Goal: Task Accomplishment & Management: Manage account settings

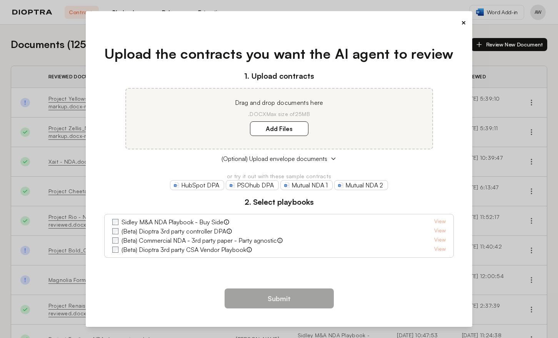
click at [461, 22] on button "×" at bounding box center [463, 22] width 5 height 11
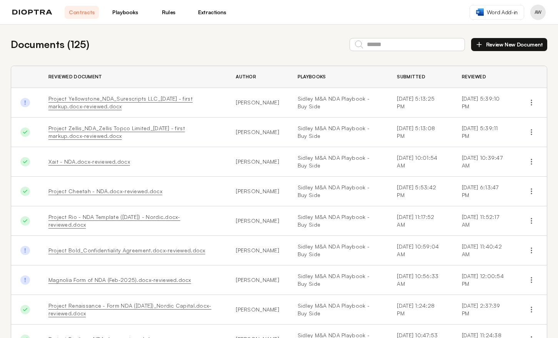
click at [118, 10] on link "Playbooks" at bounding box center [125, 12] width 34 height 13
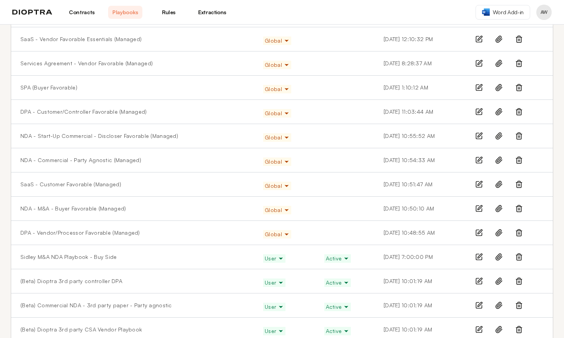
scroll to position [150, 0]
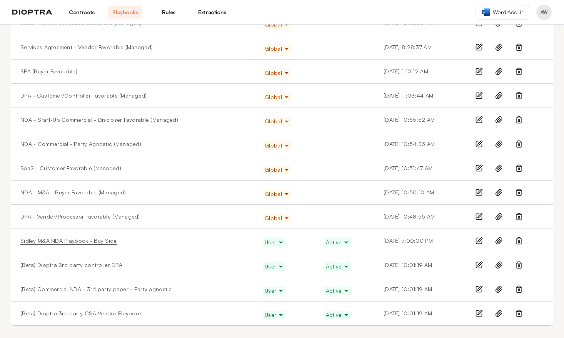
click at [83, 243] on link "Sidley M&A NDA Playbook - Buy Side" at bounding box center [68, 241] width 97 height 8
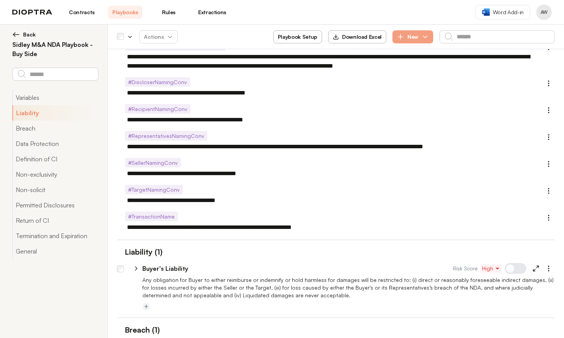
scroll to position [208, 0]
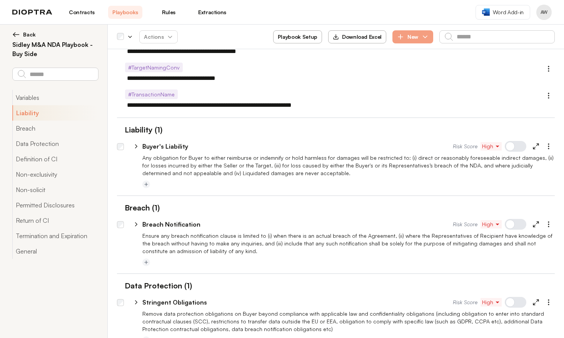
click at [137, 144] on icon at bounding box center [136, 146] width 7 height 7
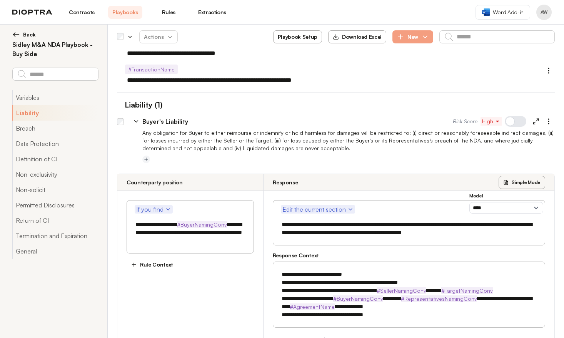
scroll to position [204, 0]
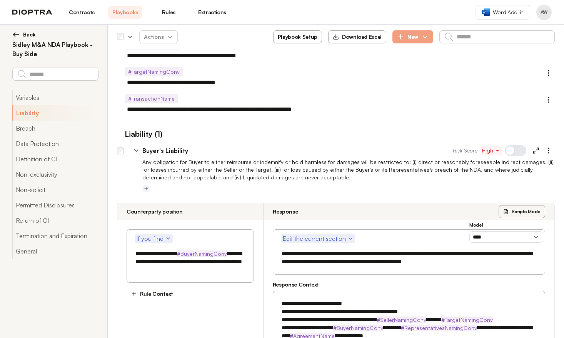
click at [137, 151] on icon at bounding box center [136, 151] width 3 height 2
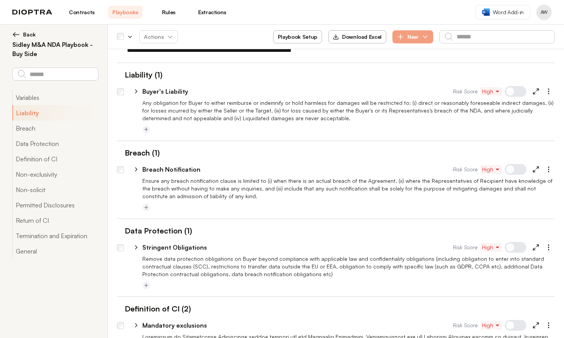
scroll to position [264, 0]
click at [138, 169] on icon at bounding box center [136, 169] width 7 height 7
type textarea "*"
select select "******"
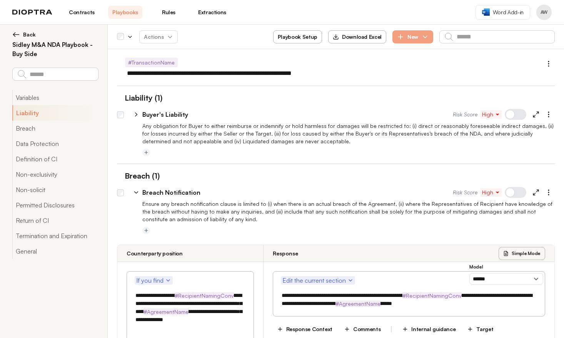
scroll to position [241, 0]
click at [134, 192] on icon at bounding box center [136, 192] width 7 height 7
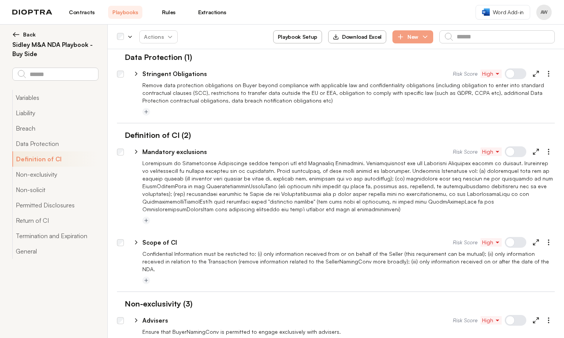
scroll to position [437, 0]
click at [135, 75] on icon at bounding box center [136, 74] width 2 height 3
type textarea "*"
select select "******"
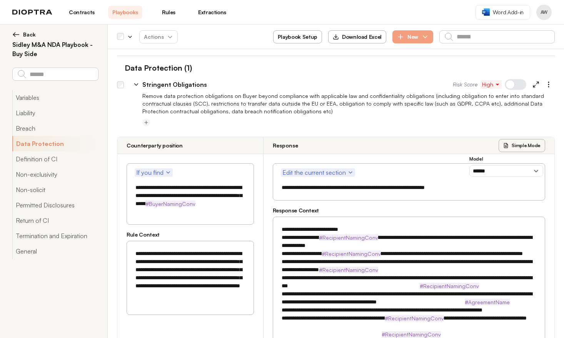
scroll to position [426, 0]
click at [134, 87] on icon at bounding box center [136, 85] width 7 height 7
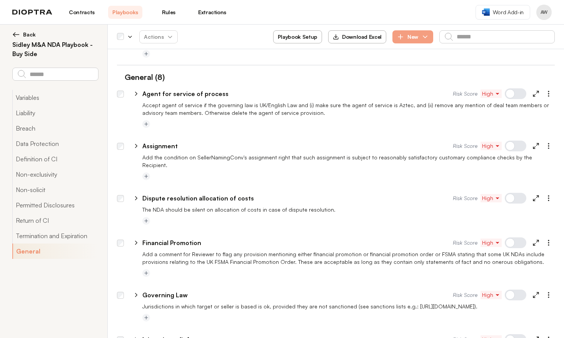
scroll to position [1703, 0]
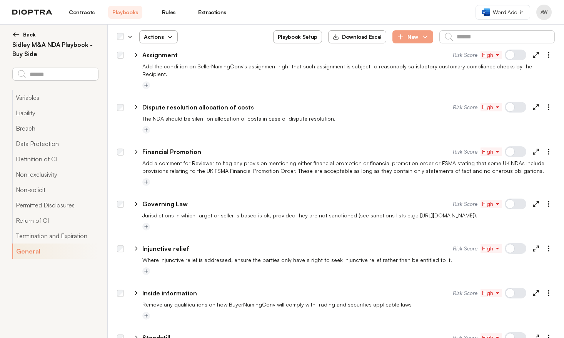
click at [163, 39] on span "Actions" at bounding box center [159, 37] width 42 height 14
click at [159, 70] on button "Deactivate" at bounding box center [158, 69] width 48 height 14
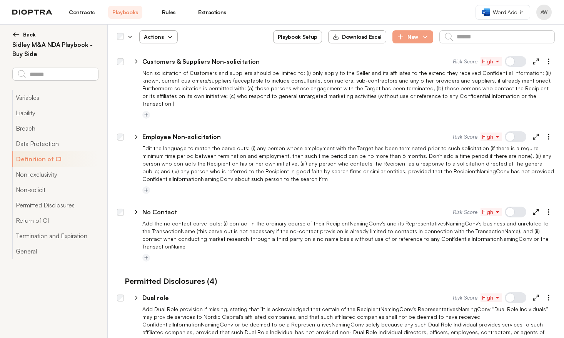
scroll to position [0, 0]
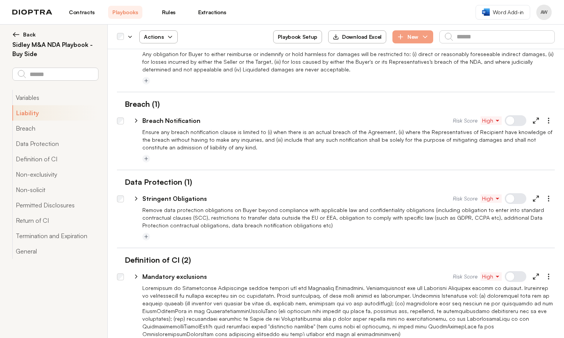
type textarea "*"
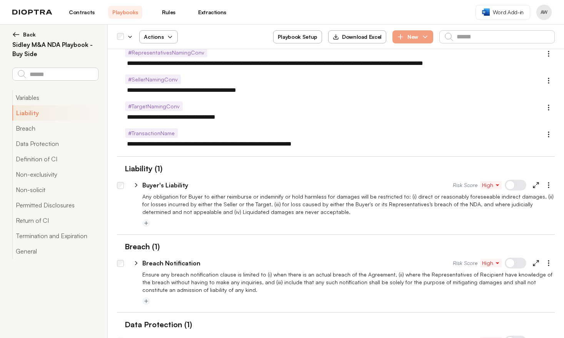
scroll to position [171, 0]
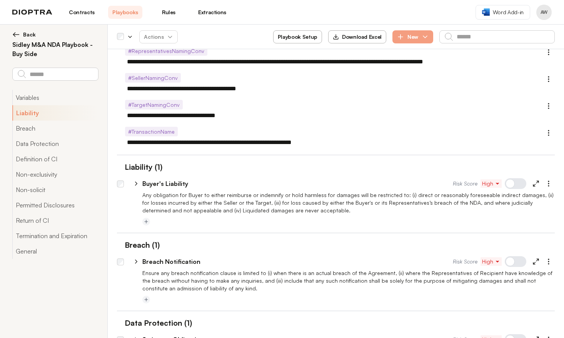
click at [510, 186] on div at bounding box center [516, 183] width 22 height 11
click at [513, 186] on div at bounding box center [516, 183] width 22 height 11
click at [518, 183] on div at bounding box center [516, 183] width 22 height 11
click at [517, 183] on div at bounding box center [516, 183] width 22 height 11
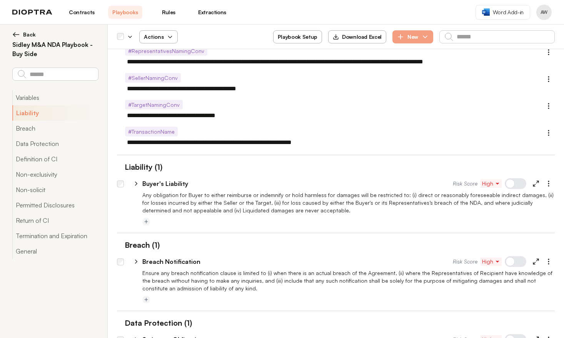
click at [515, 186] on div at bounding box center [516, 183] width 22 height 11
click at [514, 186] on div at bounding box center [516, 183] width 22 height 11
click at [509, 186] on div at bounding box center [516, 183] width 22 height 11
click at [507, 186] on div at bounding box center [516, 183] width 22 height 11
drag, startPoint x: 504, startPoint y: 185, endPoint x: 520, endPoint y: 187, distance: 17.0
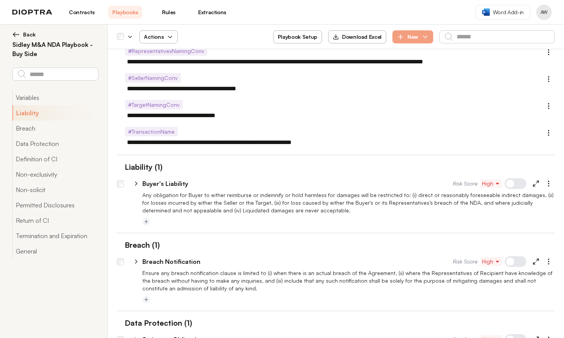
click at [520, 187] on div "Risk Score High" at bounding box center [504, 184] width 102 height 12
click at [516, 186] on div at bounding box center [516, 183] width 22 height 11
click at [516, 265] on div at bounding box center [516, 262] width 22 height 11
click at [515, 264] on div at bounding box center [516, 262] width 22 height 11
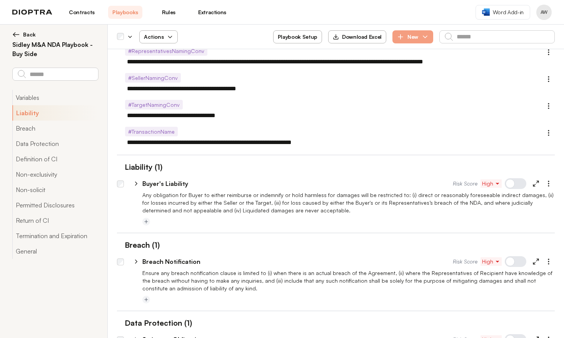
click at [515, 264] on div at bounding box center [516, 262] width 22 height 11
click at [162, 39] on span "Actions" at bounding box center [159, 37] width 42 height 14
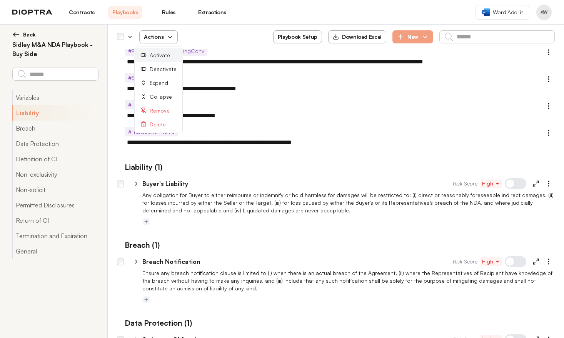
click at [159, 57] on button "Activate" at bounding box center [158, 55] width 48 height 14
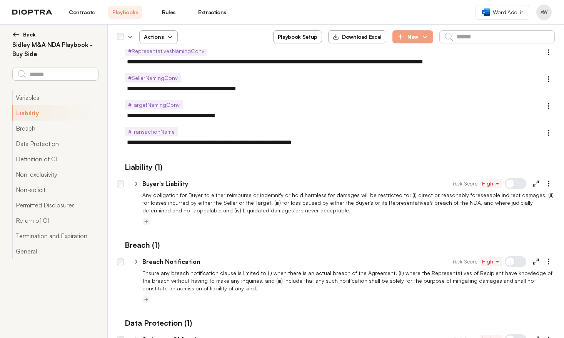
click at [169, 36] on icon "button" at bounding box center [170, 37] width 6 height 6
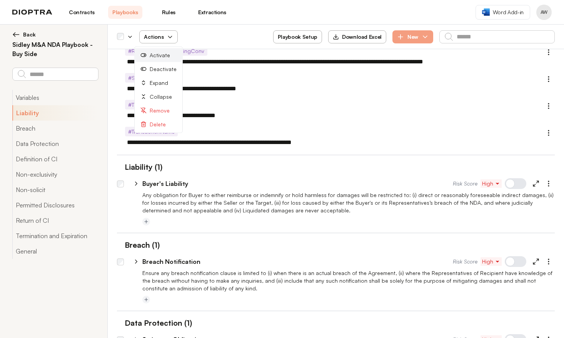
click at [157, 55] on button "Activate" at bounding box center [158, 55] width 48 height 14
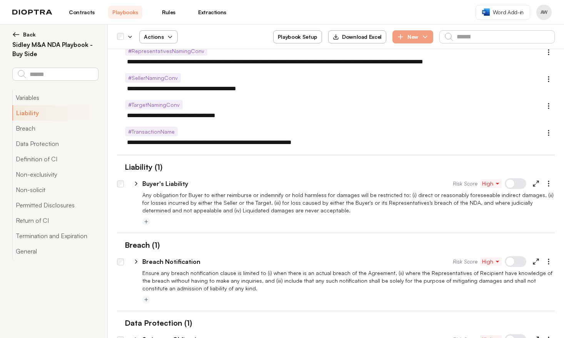
scroll to position [330, 0]
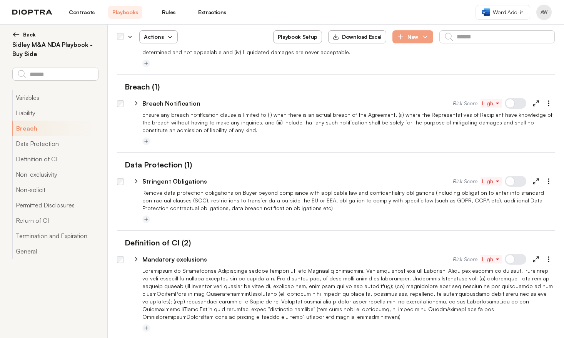
click at [509, 183] on div at bounding box center [516, 181] width 22 height 11
click at [510, 183] on div at bounding box center [516, 181] width 22 height 11
click at [520, 183] on div at bounding box center [516, 181] width 22 height 11
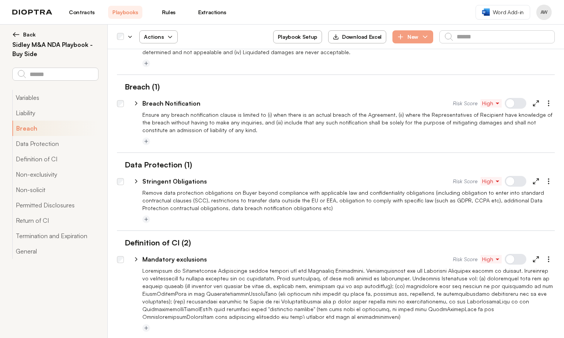
click at [514, 183] on div at bounding box center [516, 181] width 22 height 11
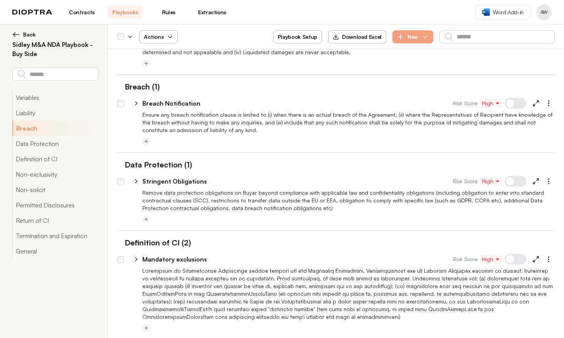
click at [514, 183] on div at bounding box center [516, 181] width 22 height 11
click at [509, 261] on div at bounding box center [516, 259] width 22 height 11
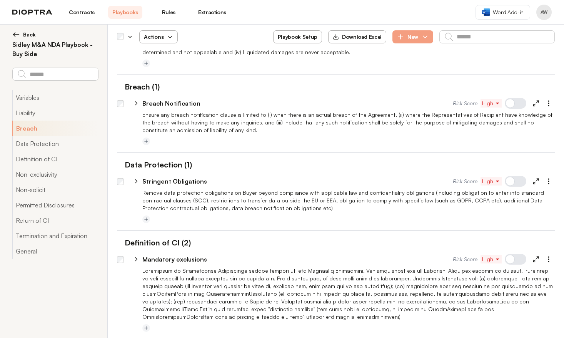
click at [509, 261] on div at bounding box center [516, 259] width 22 height 11
click at [505, 261] on div at bounding box center [516, 259] width 22 height 11
click at [508, 262] on div at bounding box center [516, 259] width 22 height 11
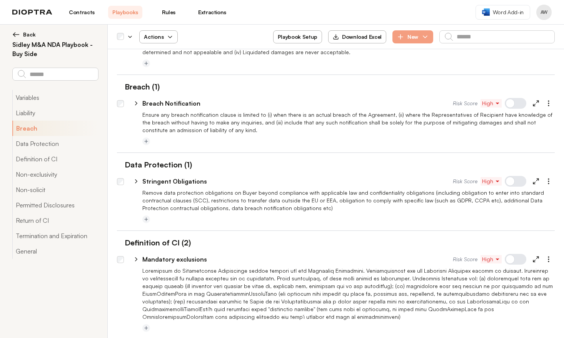
click at [508, 262] on div at bounding box center [516, 259] width 22 height 11
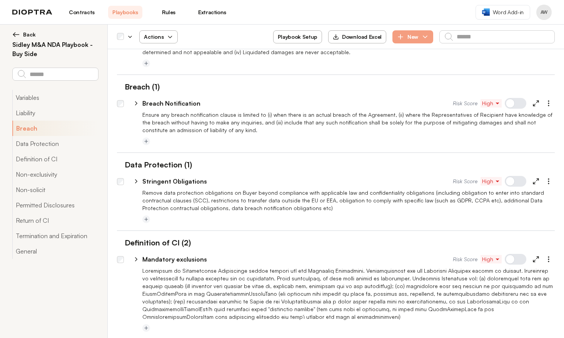
click at [508, 262] on div at bounding box center [516, 259] width 22 height 11
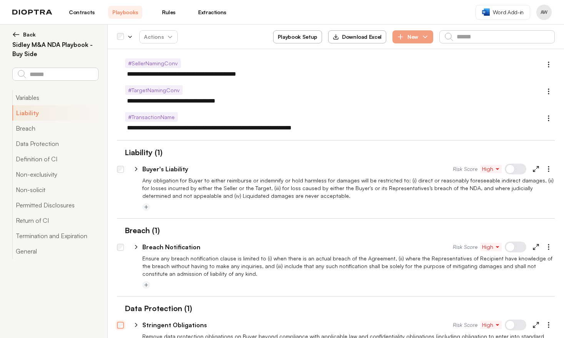
scroll to position [310, 0]
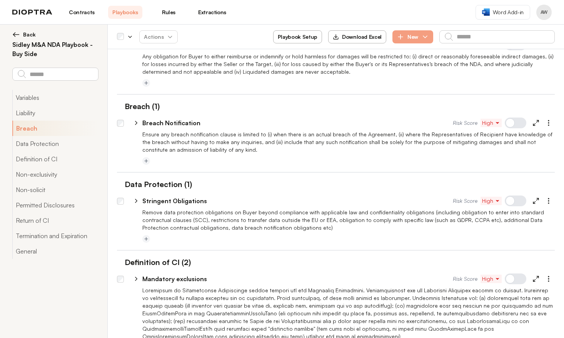
click at [510, 281] on div at bounding box center [516, 279] width 22 height 11
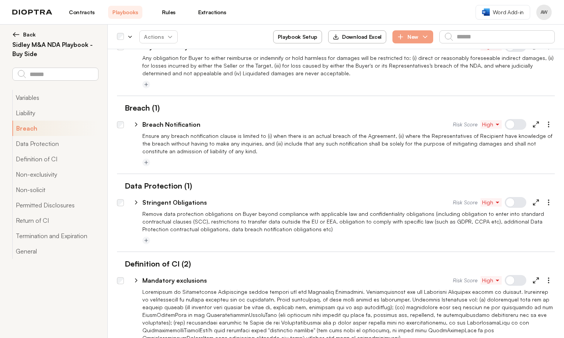
scroll to position [308, 0]
click at [511, 125] on div at bounding box center [516, 124] width 22 height 11
click at [137, 203] on icon at bounding box center [136, 202] width 7 height 7
select select "******"
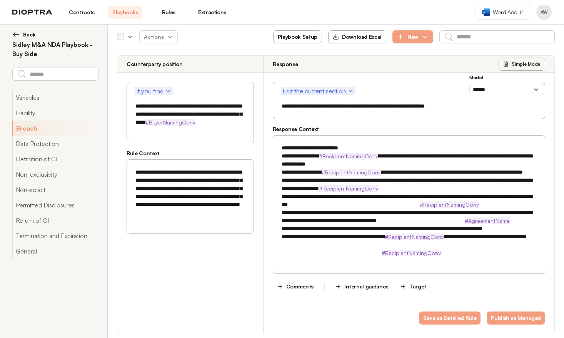
scroll to position [365, 0]
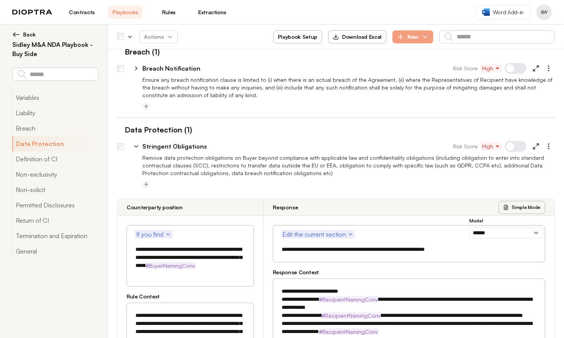
click at [135, 146] on icon at bounding box center [136, 146] width 7 height 7
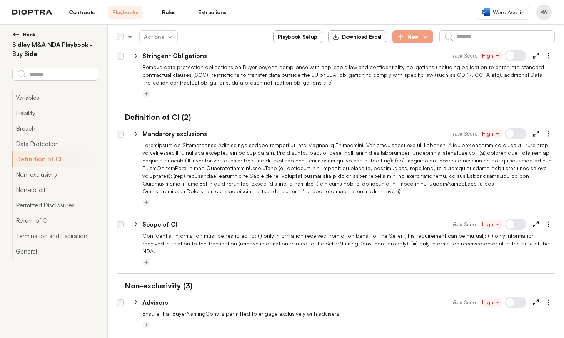
scroll to position [455, 0]
click at [151, 33] on span "Actions" at bounding box center [159, 37] width 42 height 14
click at [162, 56] on button "Activate" at bounding box center [158, 55] width 48 height 14
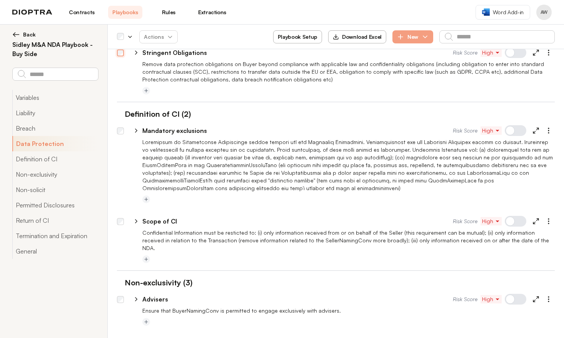
scroll to position [463, 0]
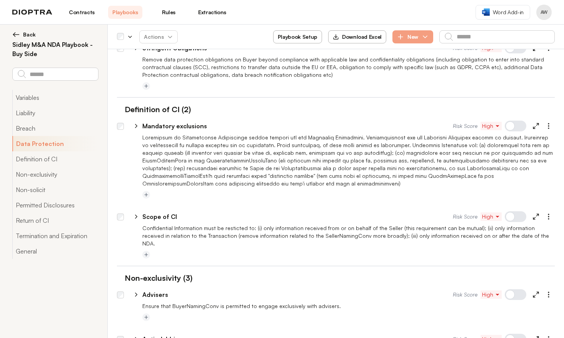
click at [135, 126] on icon at bounding box center [136, 126] width 7 height 7
select select "**"
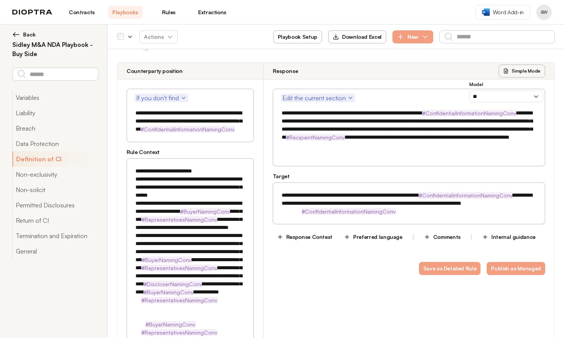
scroll to position [535, 0]
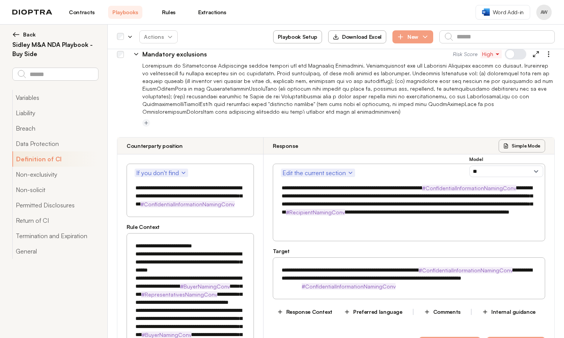
click at [136, 53] on icon at bounding box center [136, 54] width 7 height 7
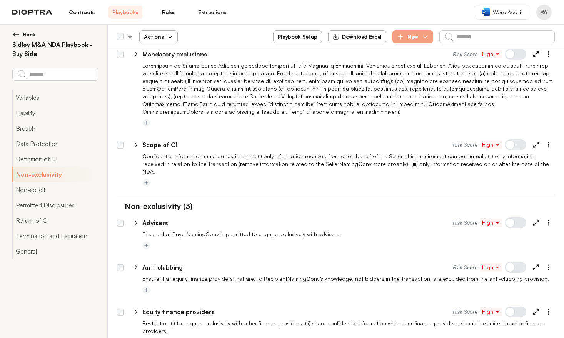
click at [154, 37] on span "Actions" at bounding box center [159, 37] width 42 height 14
click at [156, 53] on button "Activate" at bounding box center [158, 55] width 48 height 14
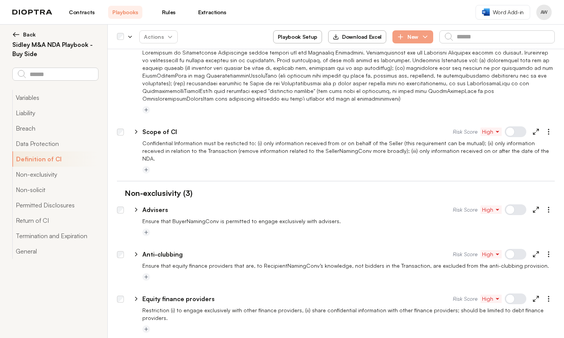
scroll to position [552, 0]
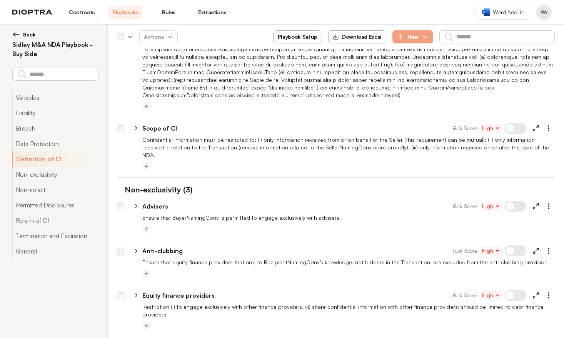
click at [136, 129] on icon at bounding box center [136, 128] width 2 height 3
select select "**"
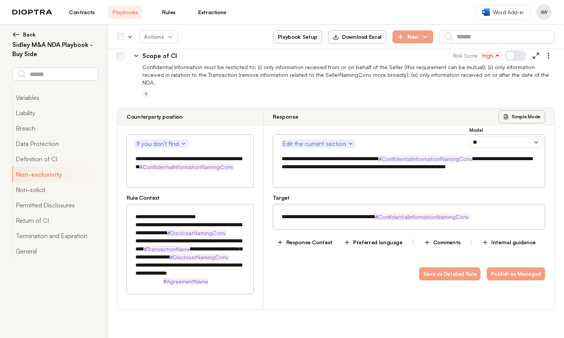
scroll to position [622, 0]
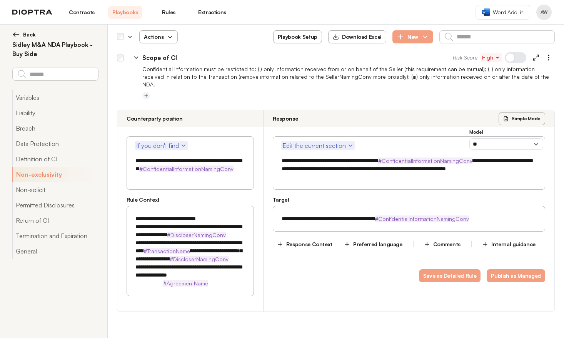
click at [153, 35] on span "Actions" at bounding box center [159, 37] width 42 height 14
click at [165, 55] on button "Activate" at bounding box center [158, 55] width 48 height 14
click at [137, 58] on icon at bounding box center [136, 57] width 7 height 7
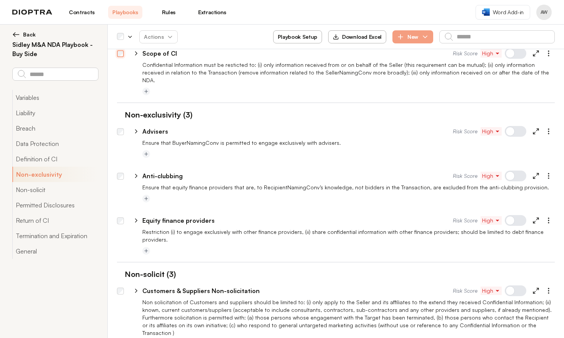
scroll to position [640, 0]
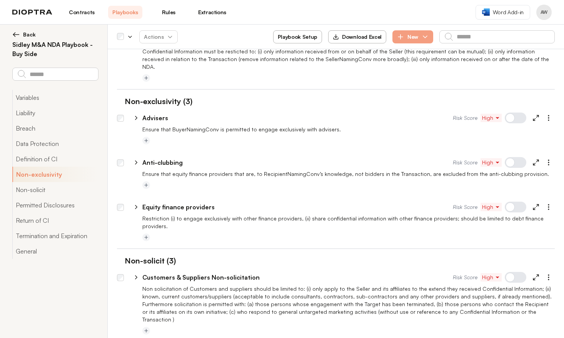
click at [136, 117] on icon at bounding box center [136, 118] width 2 height 3
select select "******"
